Goal: Task Accomplishment & Management: Complete application form

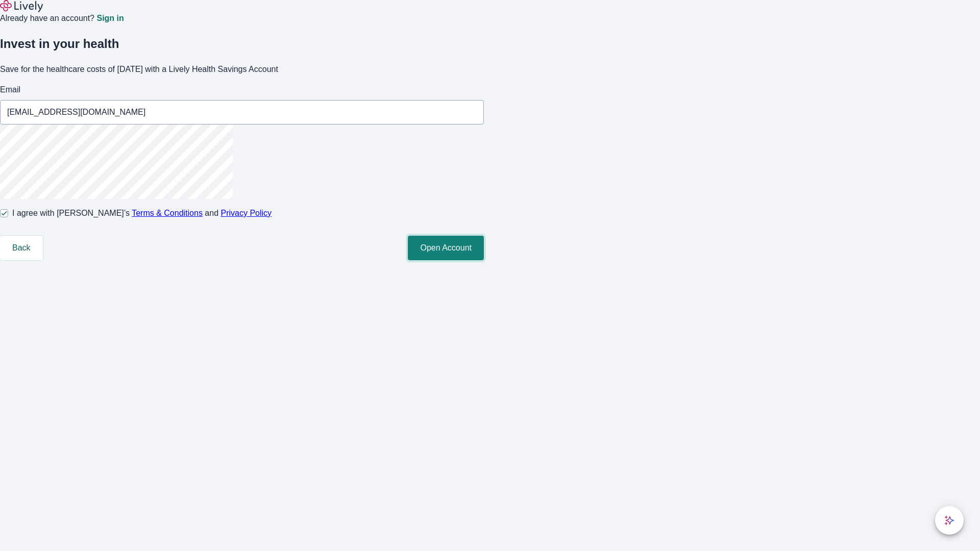
click at [484, 260] on button "Open Account" at bounding box center [446, 248] width 76 height 25
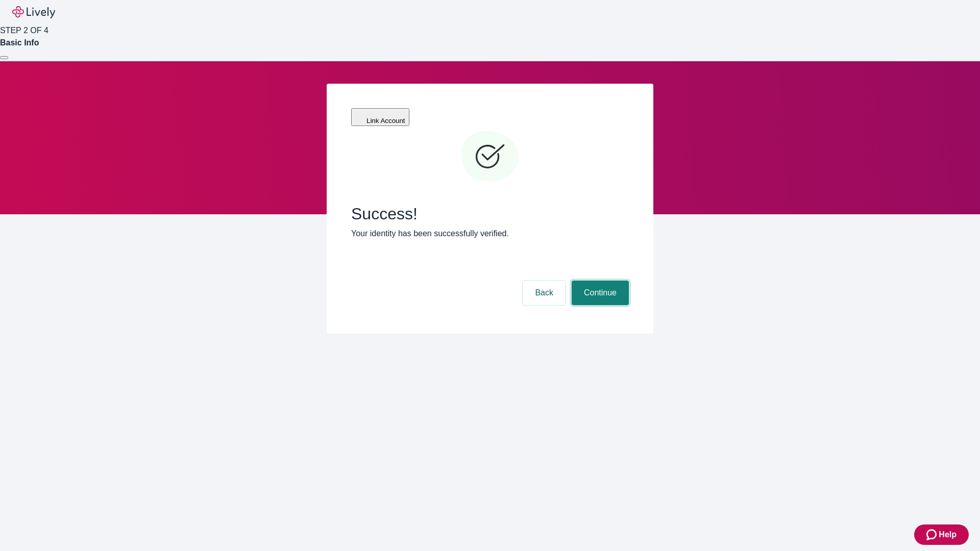
click at [599, 281] on button "Continue" at bounding box center [600, 293] width 57 height 25
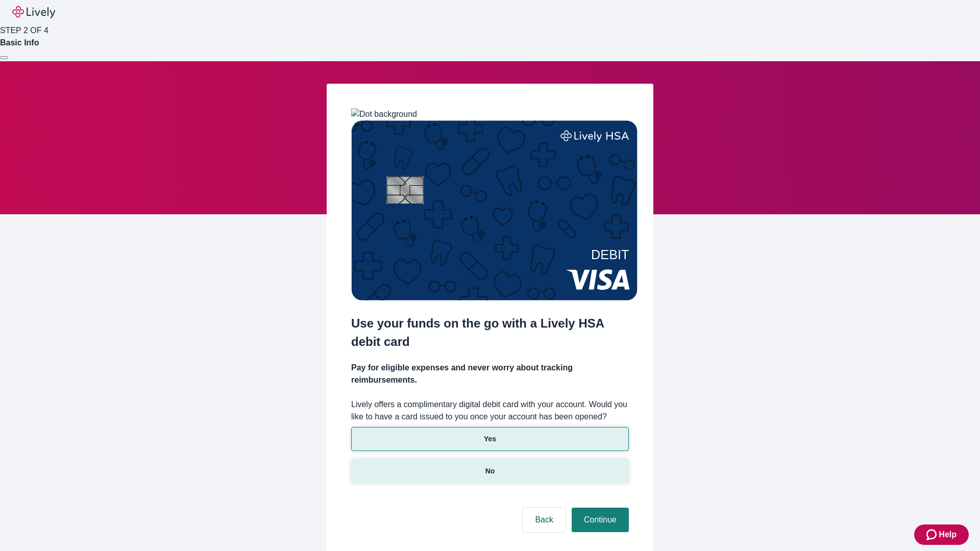
click at [490, 466] on p "No" at bounding box center [491, 471] width 10 height 11
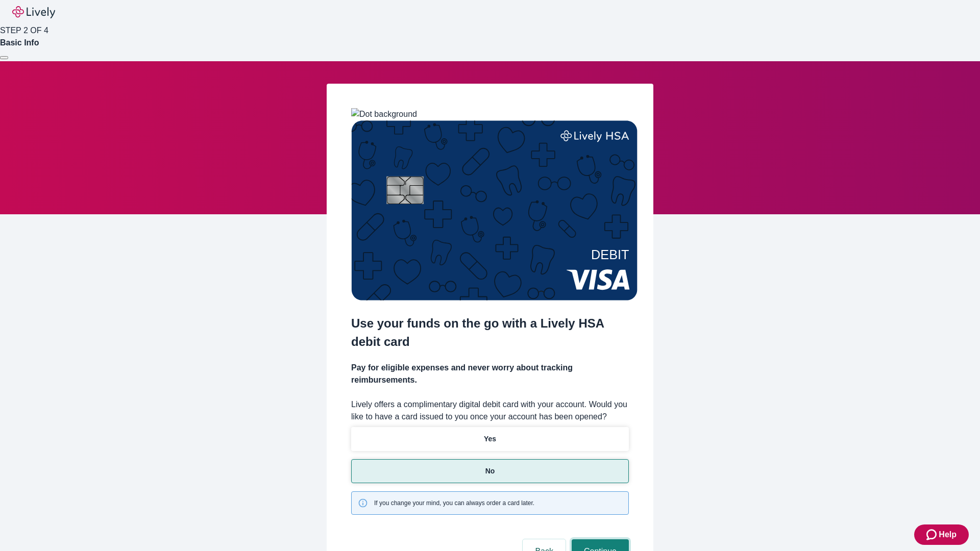
click at [599, 540] on button "Continue" at bounding box center [600, 552] width 57 height 25
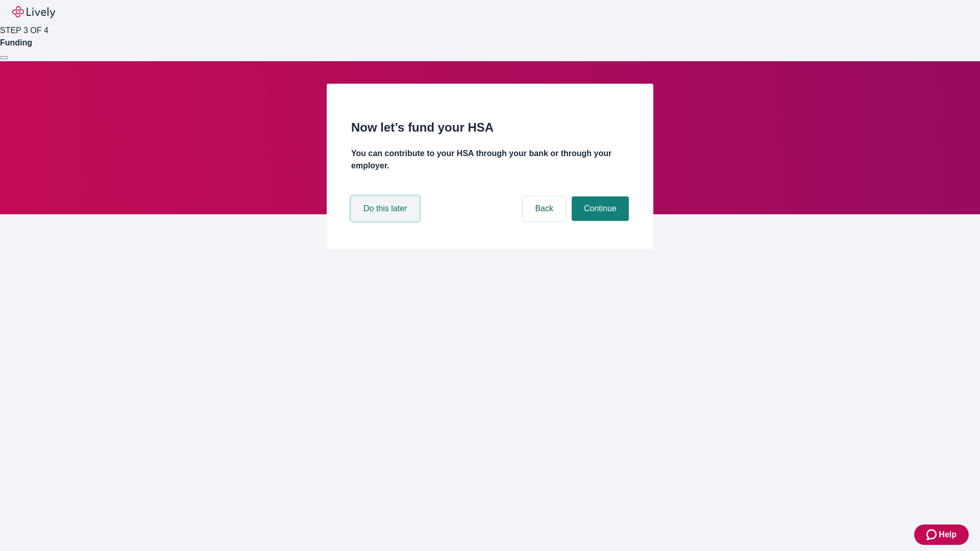
click at [387, 221] on button "Do this later" at bounding box center [385, 209] width 68 height 25
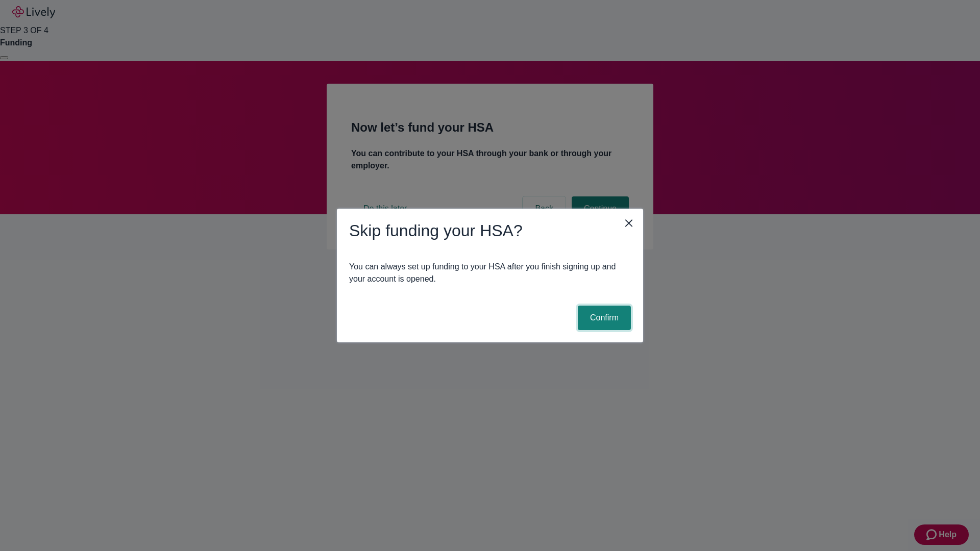
click at [603, 318] on button "Confirm" at bounding box center [604, 318] width 53 height 25
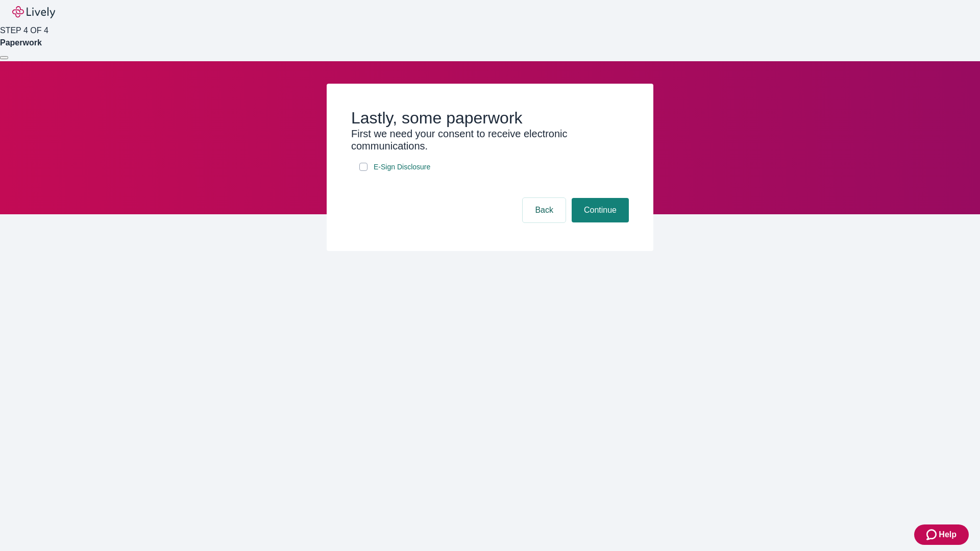
click at [364, 171] on input "E-Sign Disclosure" at bounding box center [363, 167] width 8 height 8
checkbox input "true"
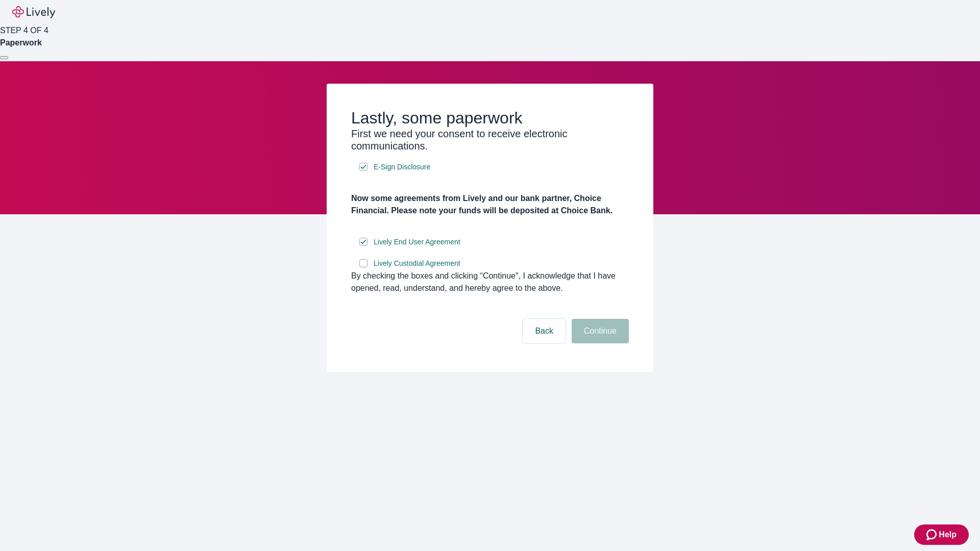
click at [364, 268] on input "Lively Custodial Agreement" at bounding box center [363, 263] width 8 height 8
checkbox input "true"
click at [599, 344] on button "Continue" at bounding box center [600, 331] width 57 height 25
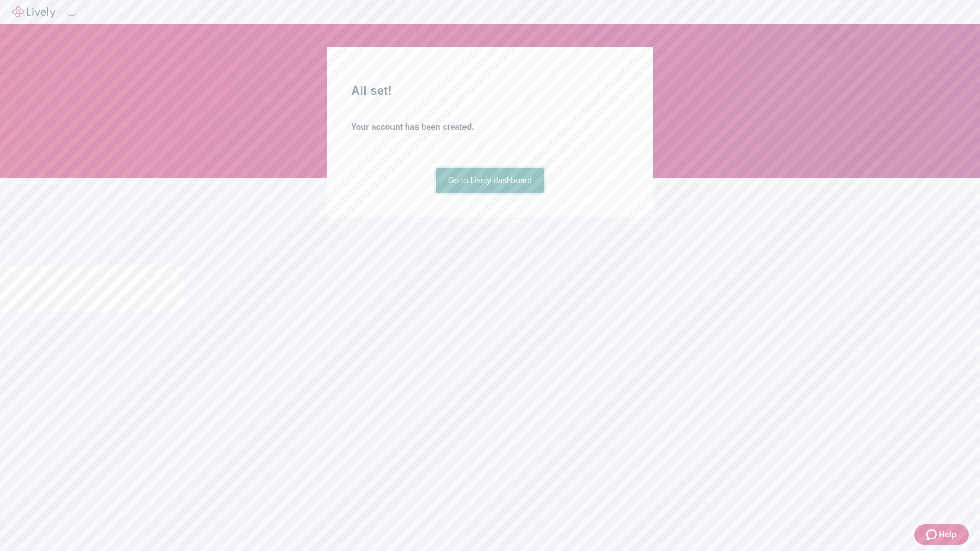
click at [490, 193] on link "Go to Lively dashboard" at bounding box center [490, 181] width 109 height 25
